Goal: Transaction & Acquisition: Purchase product/service

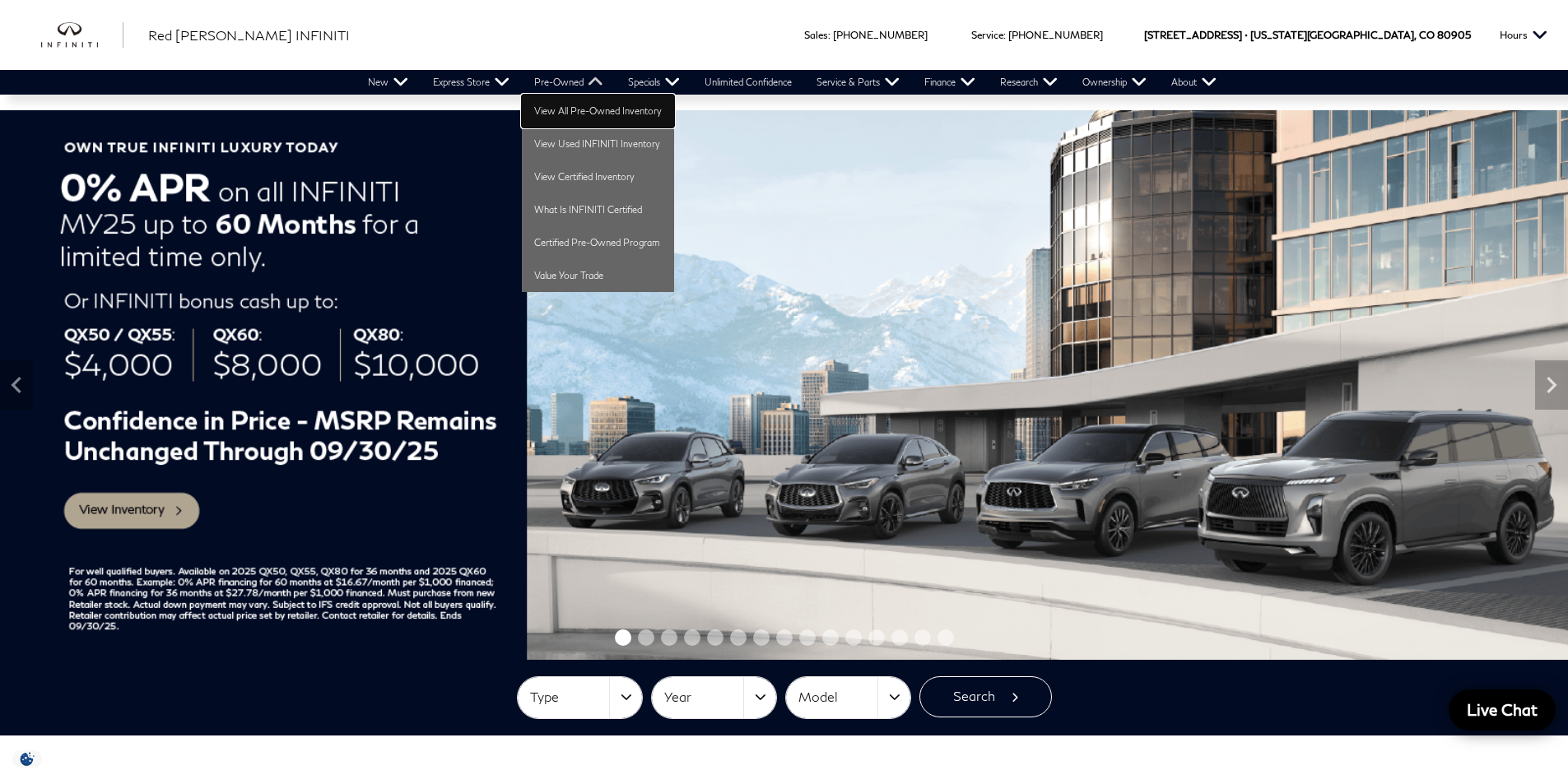
click at [571, 107] on link "View All Pre-Owned Inventory" at bounding box center [598, 111] width 152 height 33
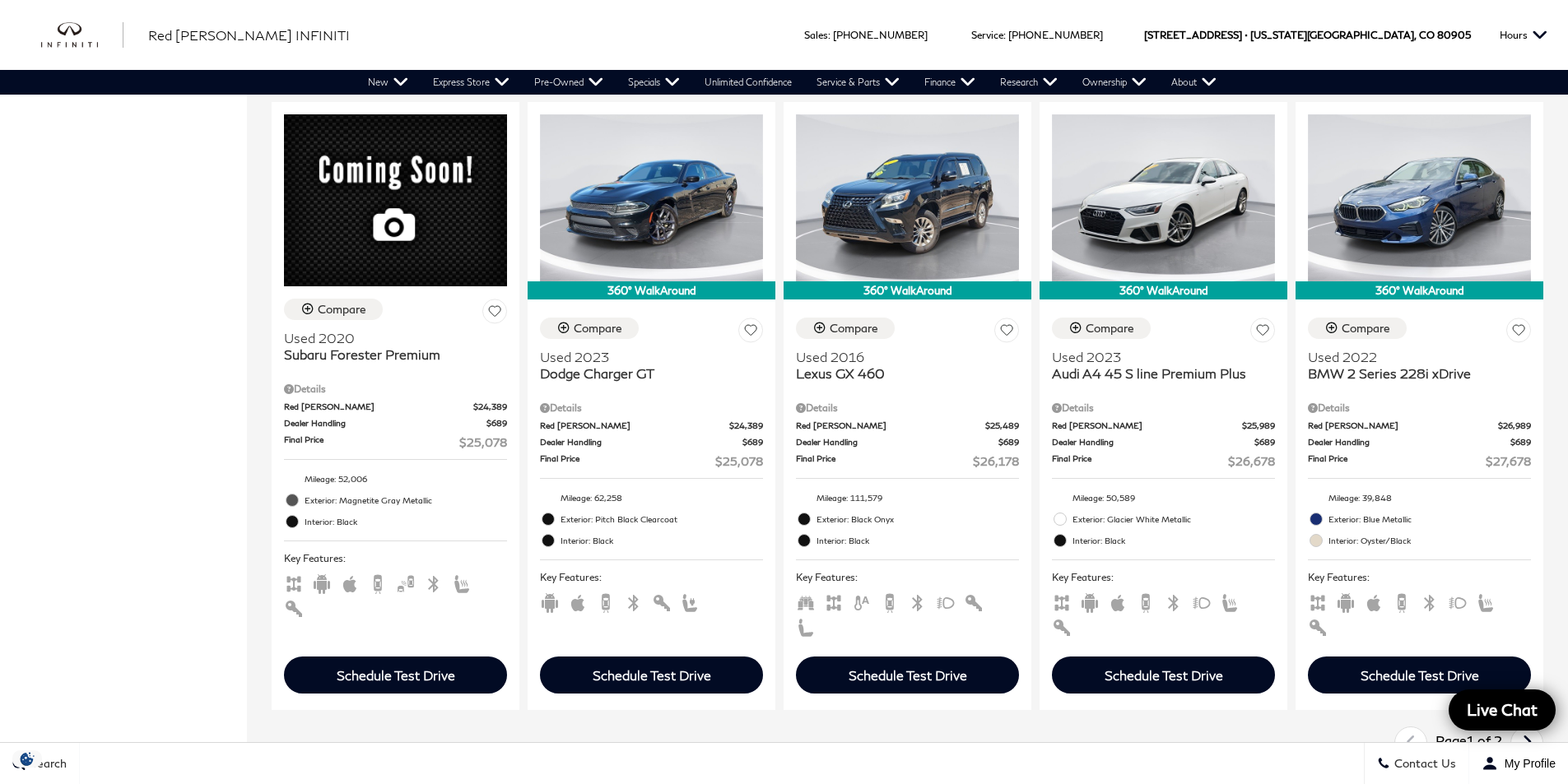
scroll to position [2551, 0]
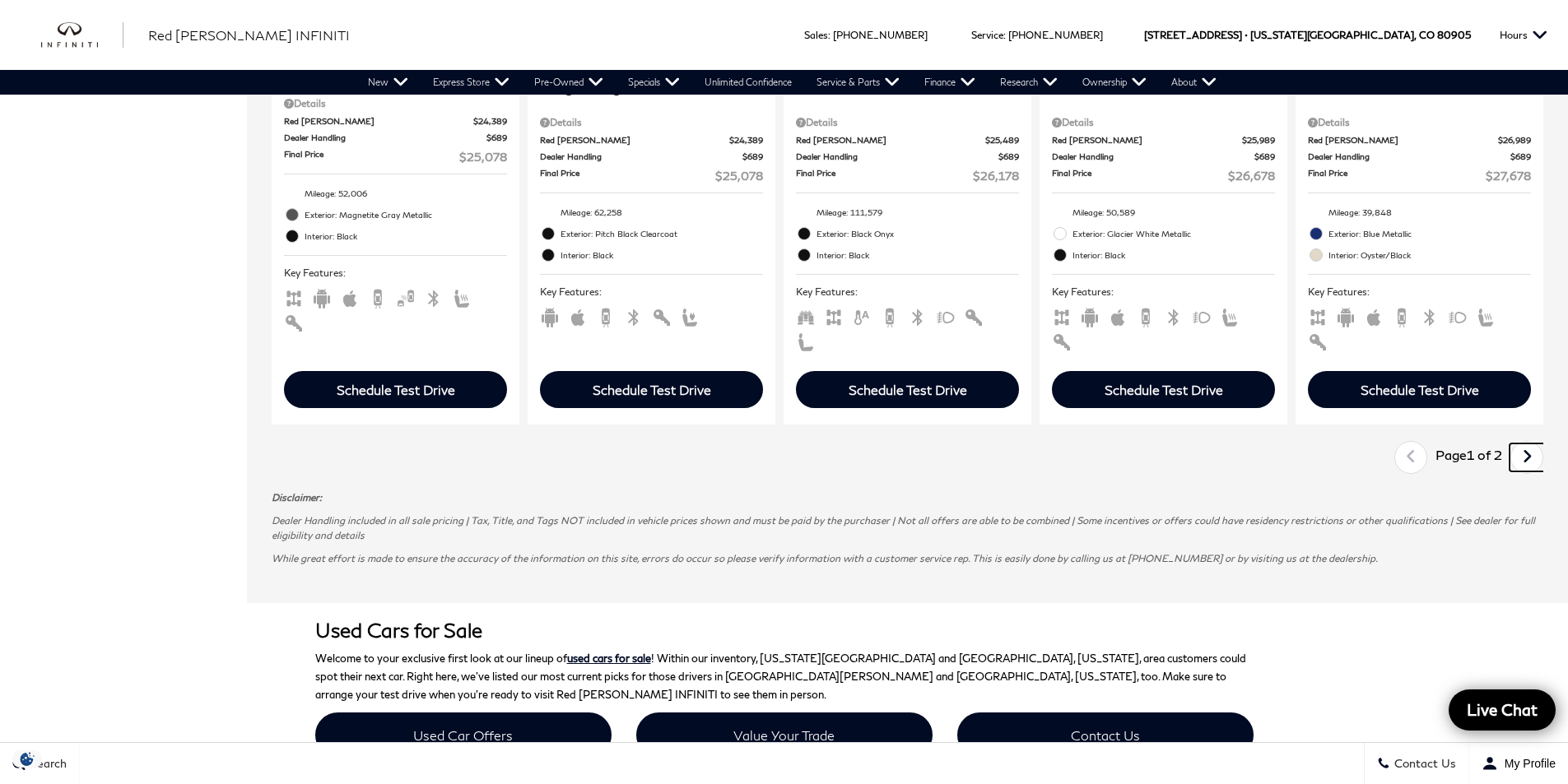
click at [1526, 443] on link "Next" at bounding box center [1526, 457] width 35 height 28
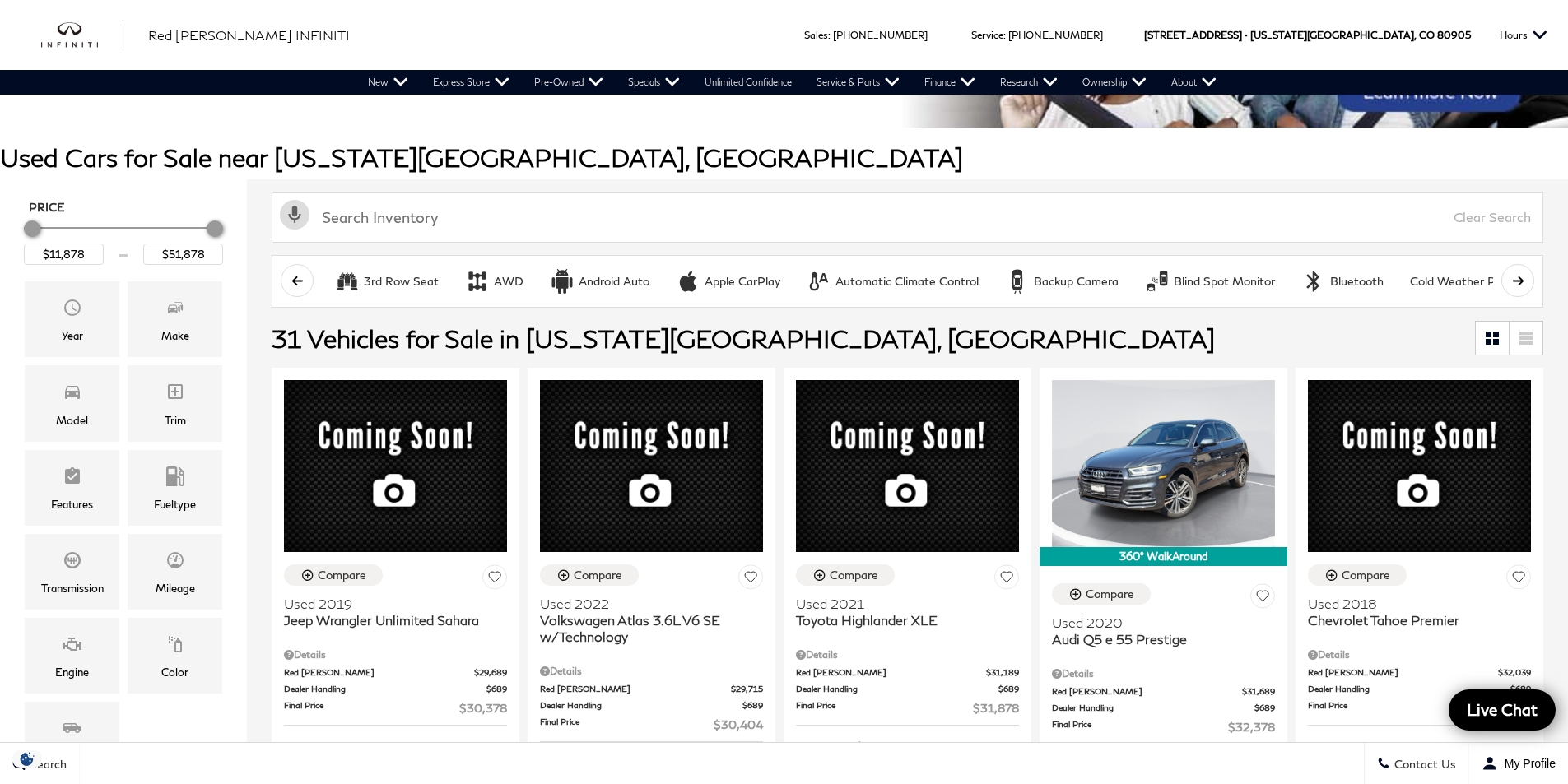
scroll to position [164, 0]
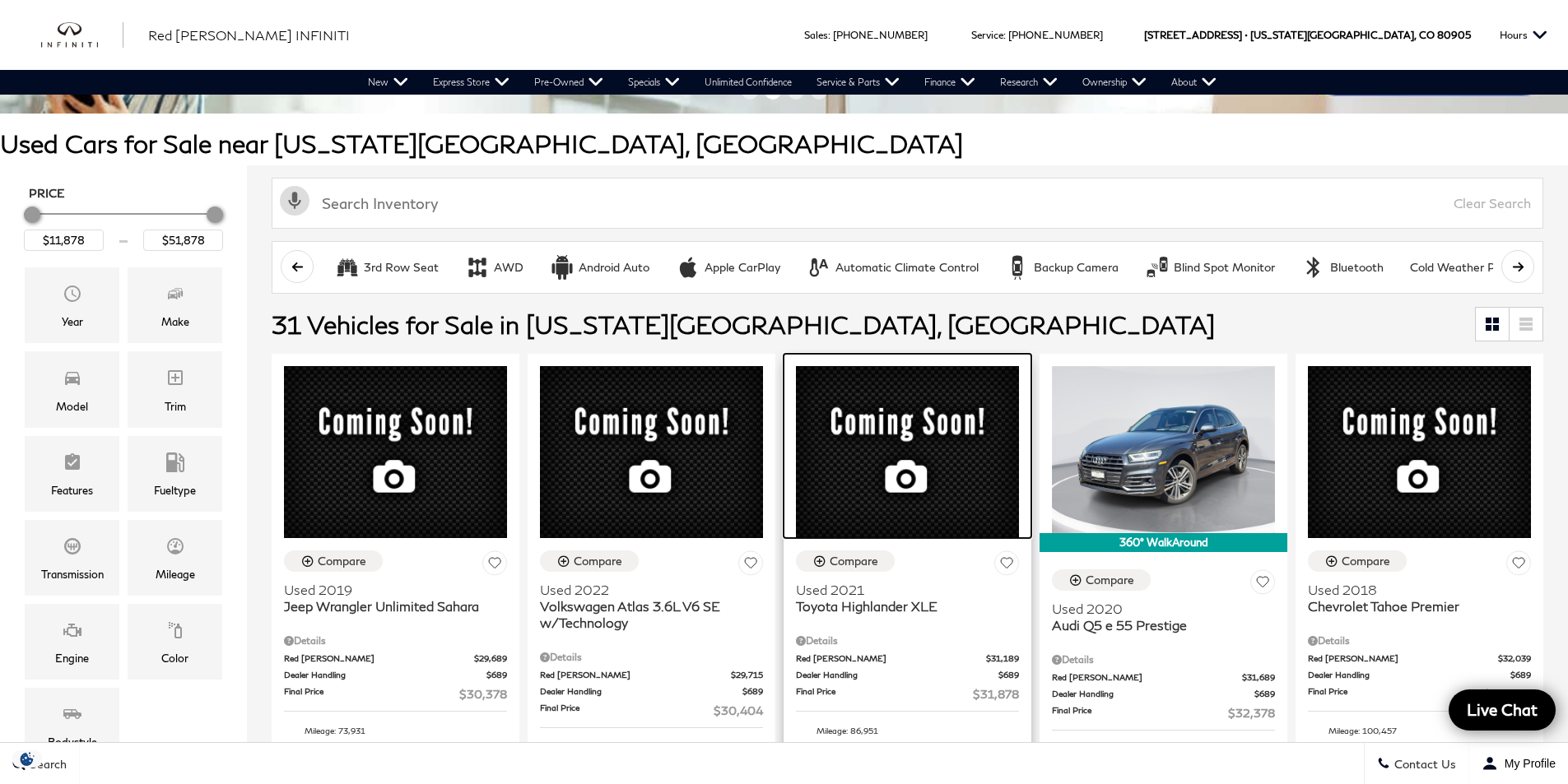
click at [905, 432] on div at bounding box center [906, 446] width 248 height 184
